Goal: Navigation & Orientation: Find specific page/section

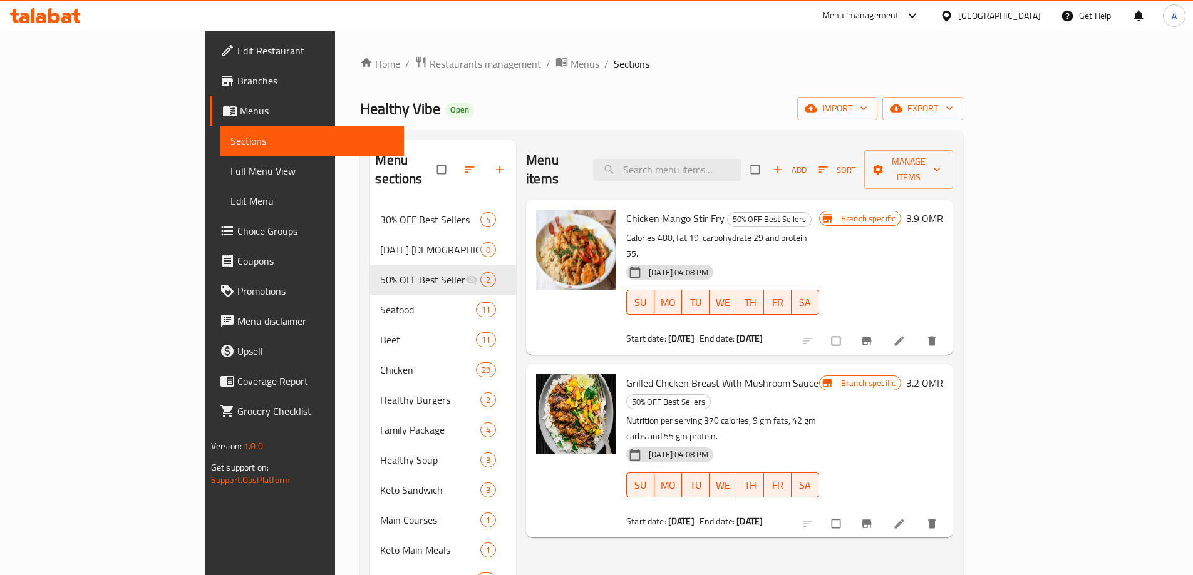
click at [58, 7] on div at bounding box center [45, 15] width 91 height 25
click at [76, 16] on icon at bounding box center [75, 16] width 9 height 14
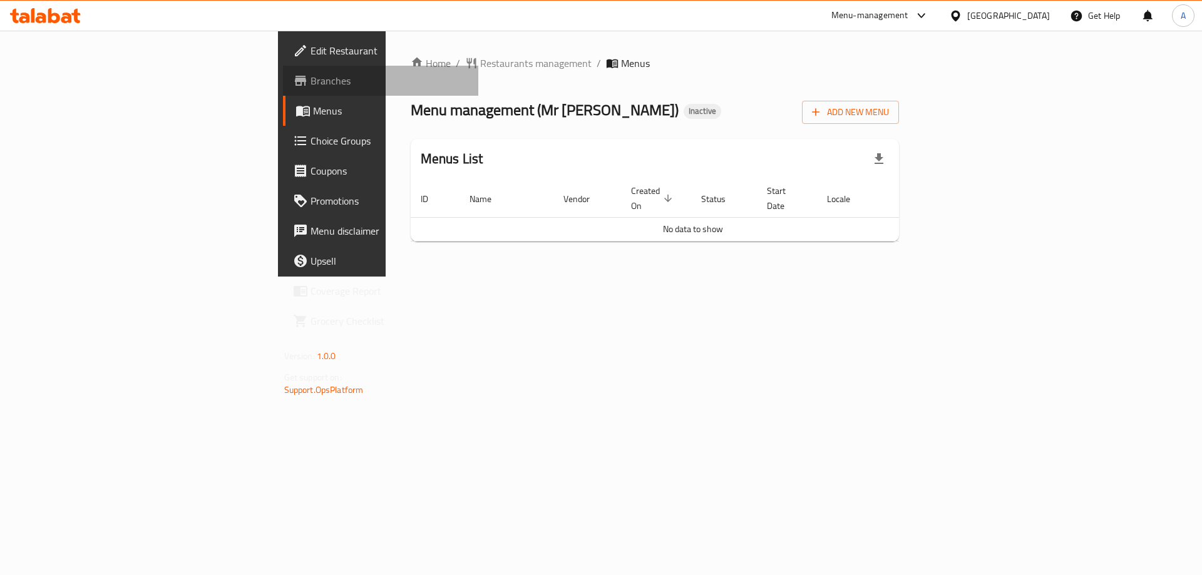
click at [311, 86] on span "Branches" at bounding box center [390, 80] width 158 height 15
